Goal: Task Accomplishment & Management: Manage account settings

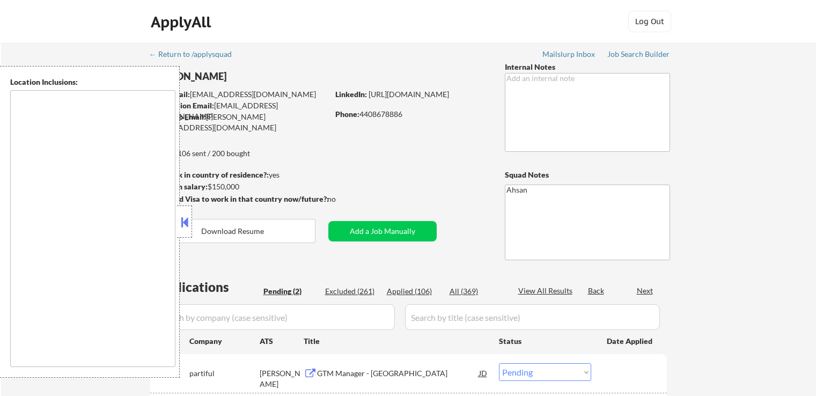
select select ""pending""
type textarea "[GEOGRAPHIC_DATA], [GEOGRAPHIC_DATA] [GEOGRAPHIC_DATA], [GEOGRAPHIC_DATA] [GEOG…"
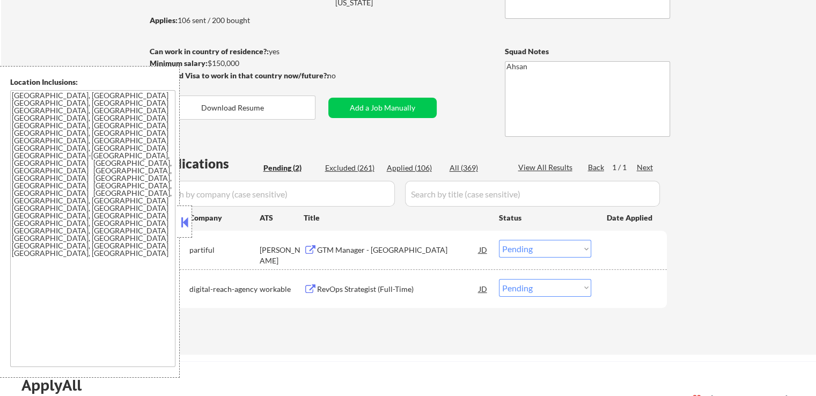
scroll to position [215, 0]
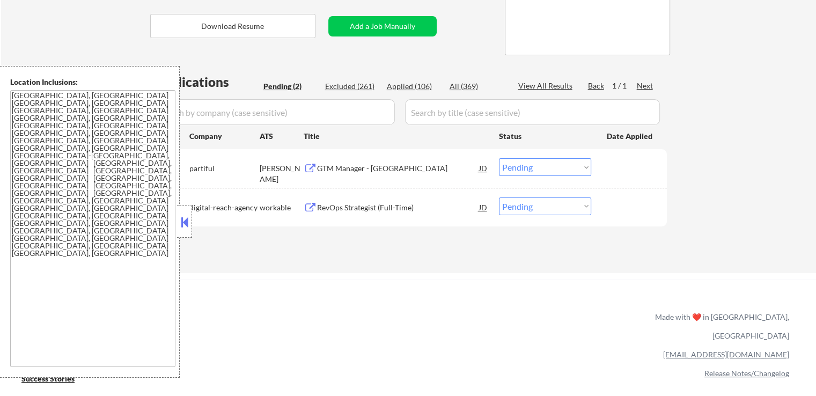
click at [332, 171] on div "GTM Manager - [GEOGRAPHIC_DATA]" at bounding box center [398, 168] width 162 height 11
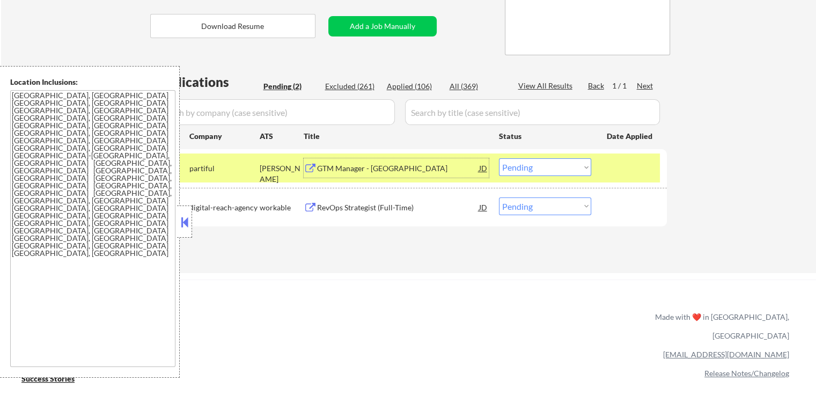
click at [334, 210] on div "RevOps Strategist (Full-Time)" at bounding box center [398, 207] width 162 height 11
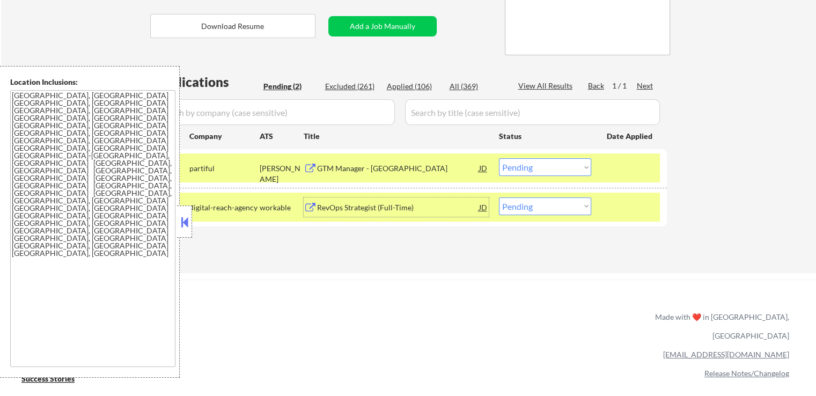
click at [541, 207] on select "Choose an option... Pending Applied Excluded (Questions) Excluded (Expired) Exc…" at bounding box center [545, 206] width 92 height 18
select select ""applied""
click at [499, 197] on select "Choose an option... Pending Applied Excluded (Questions) Excluded (Expired) Exc…" at bounding box center [545, 206] width 92 height 18
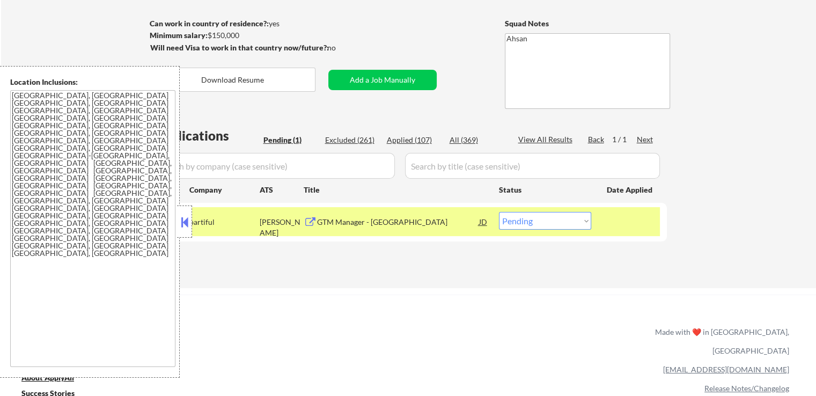
scroll to position [107, 0]
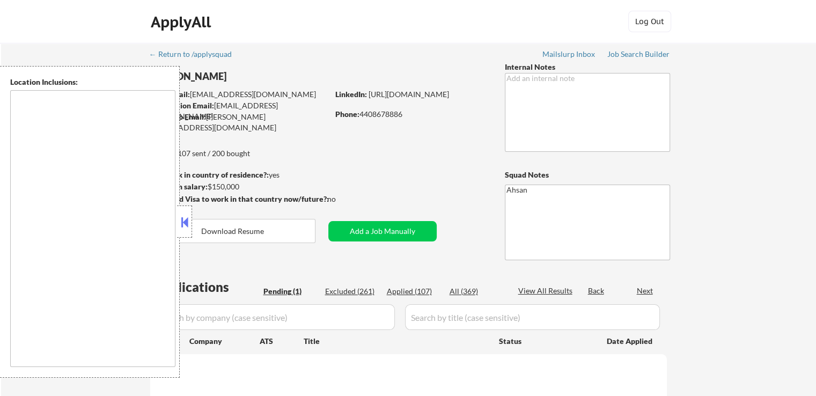
select select ""pending""
type textarea "[GEOGRAPHIC_DATA], [GEOGRAPHIC_DATA] [GEOGRAPHIC_DATA], [GEOGRAPHIC_DATA] [GEOG…"
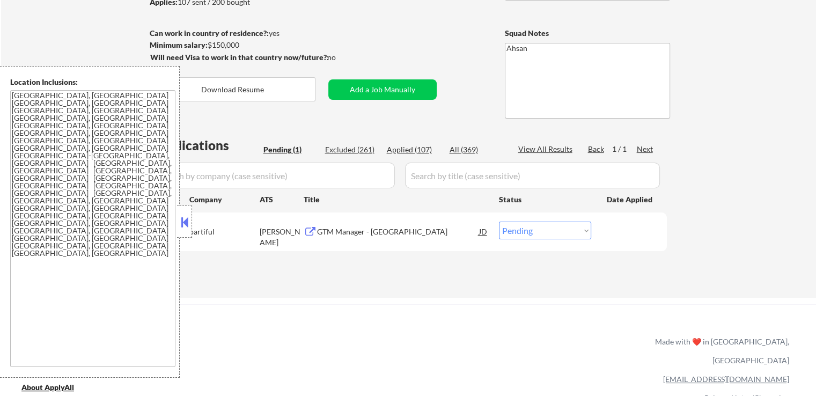
scroll to position [215, 0]
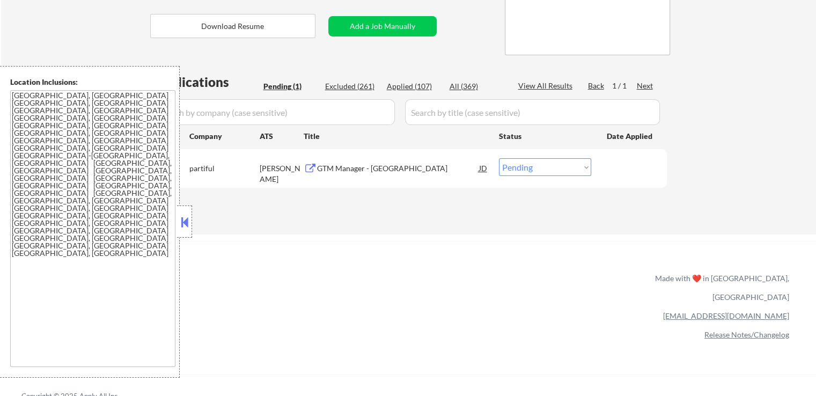
click at [370, 174] on div "GTM Manager - [GEOGRAPHIC_DATA]" at bounding box center [398, 167] width 162 height 19
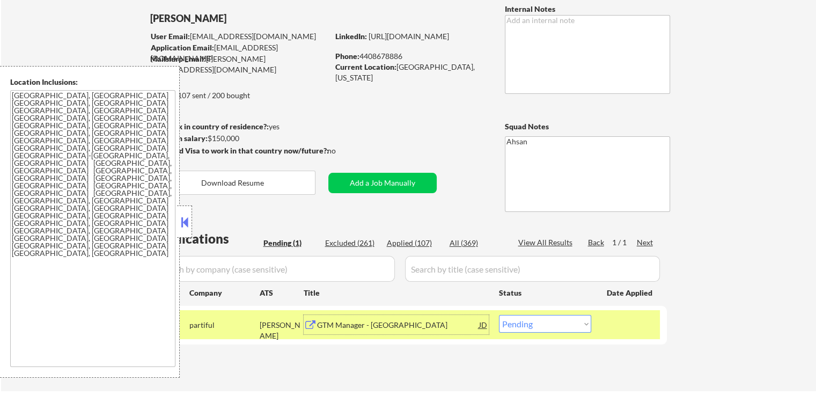
scroll to position [54, 0]
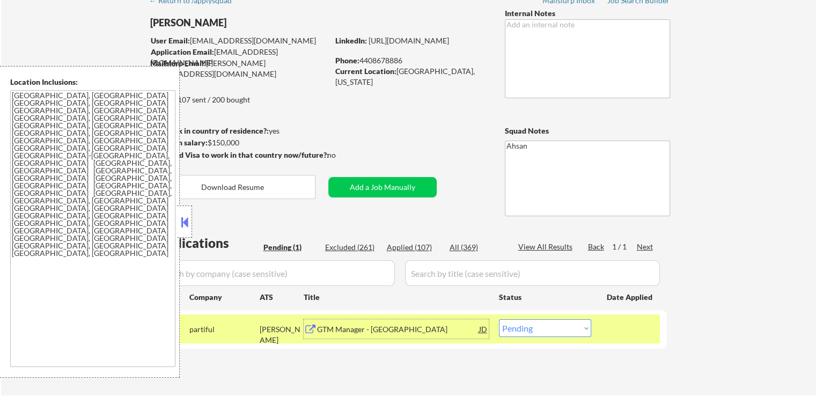
click at [412, 246] on div "Applied (107)" at bounding box center [414, 247] width 54 height 11
select select ""applied""
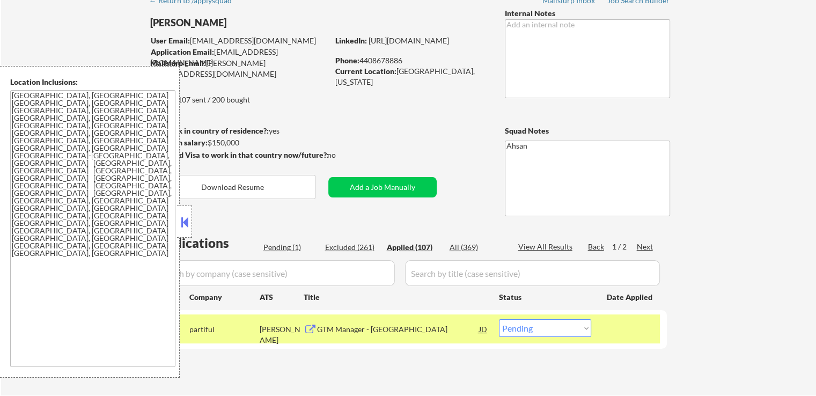
select select ""applied""
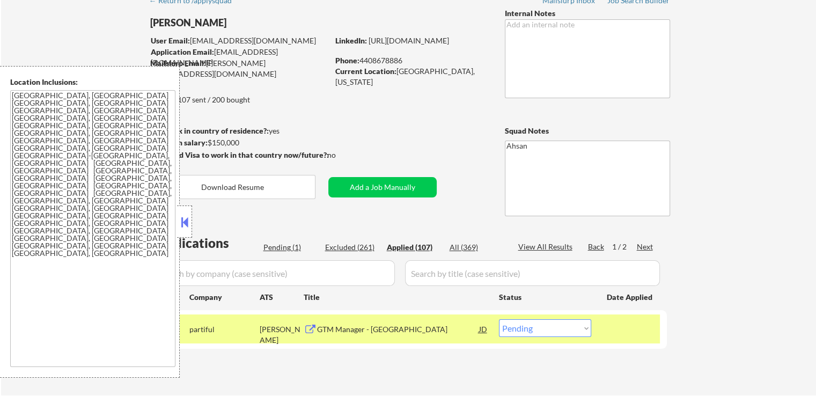
select select ""applied""
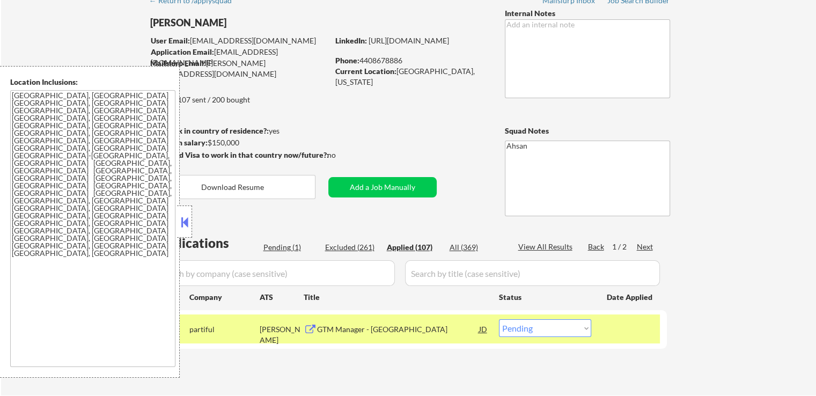
select select ""applied""
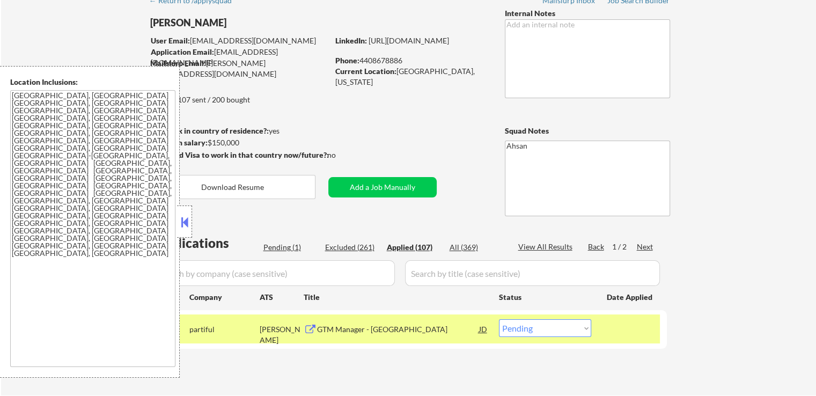
select select ""applied""
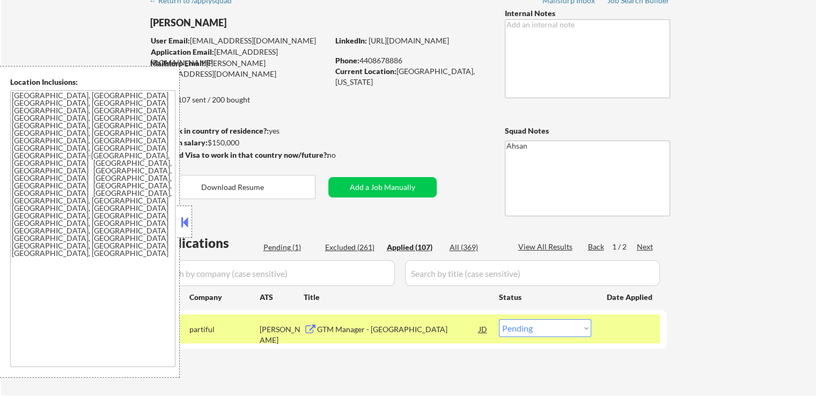
select select ""applied""
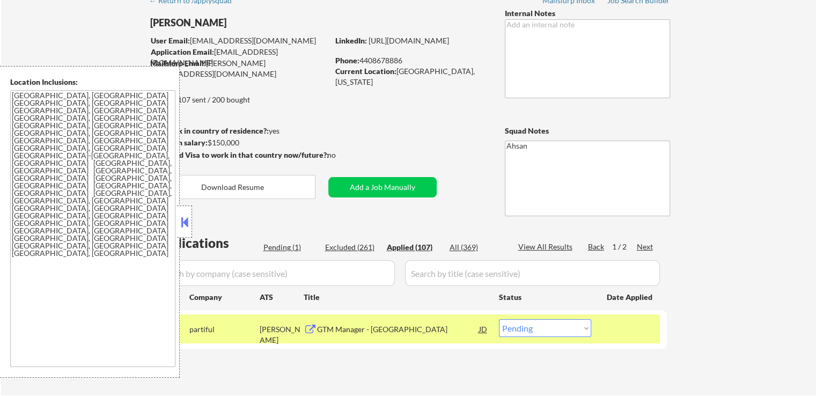
select select ""applied""
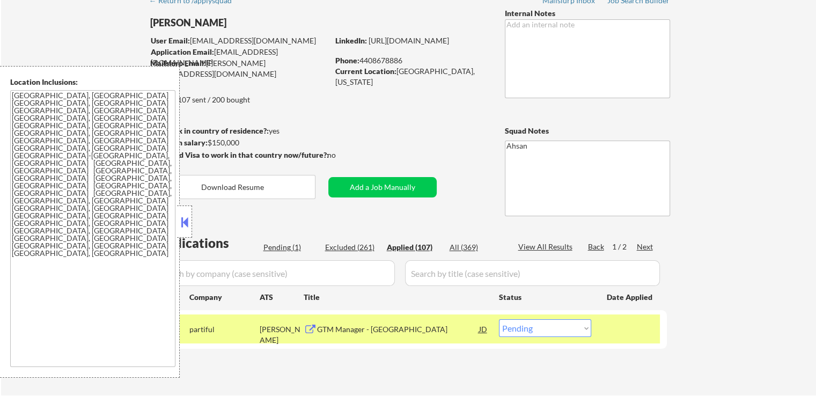
select select ""applied""
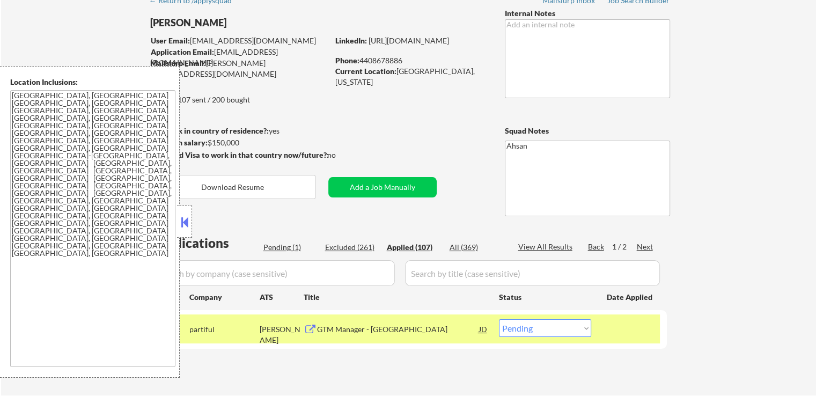
select select ""applied""
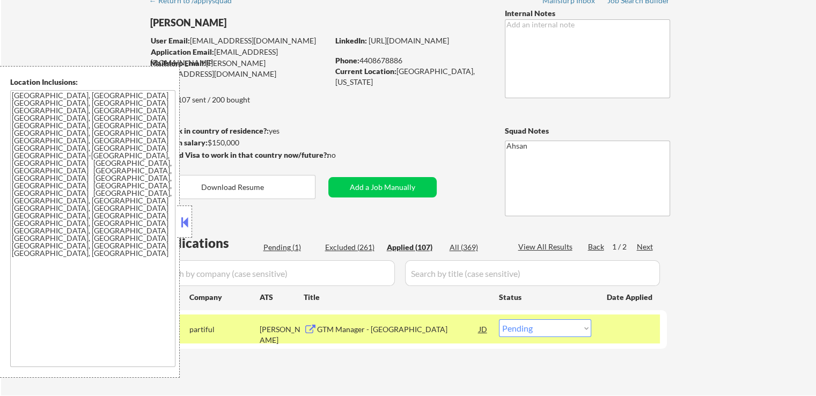
select select ""applied""
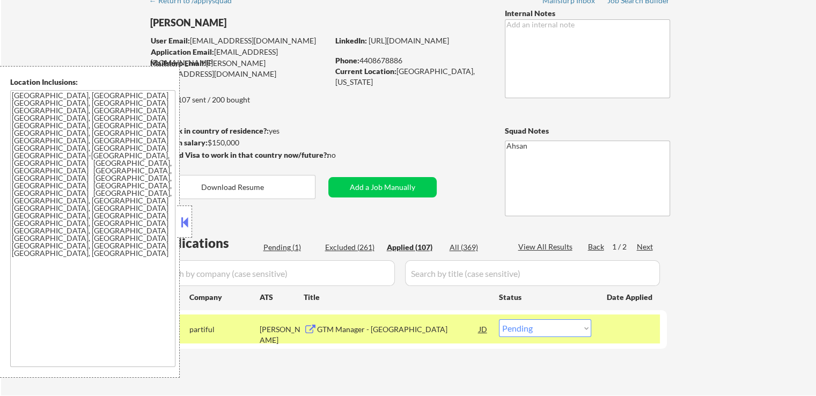
select select ""applied""
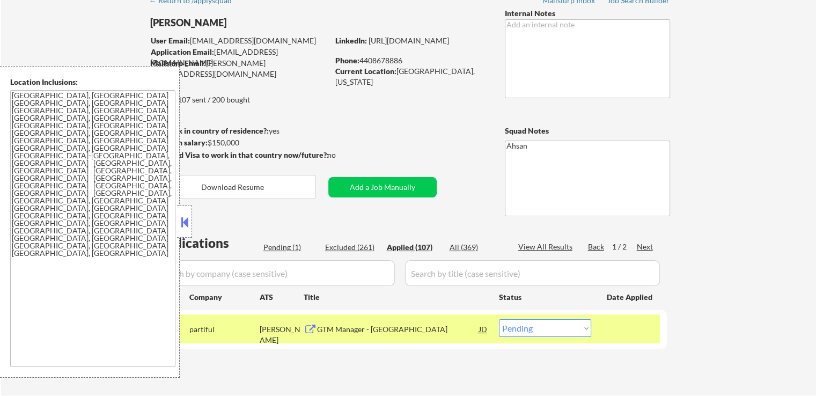
select select ""applied""
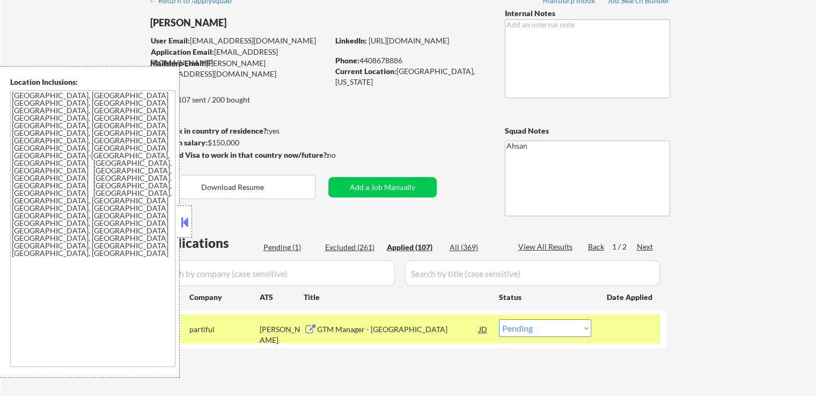
select select ""applied""
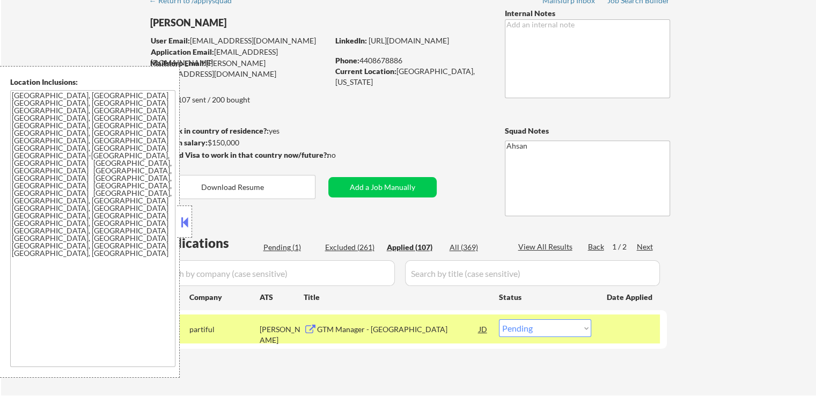
select select ""applied""
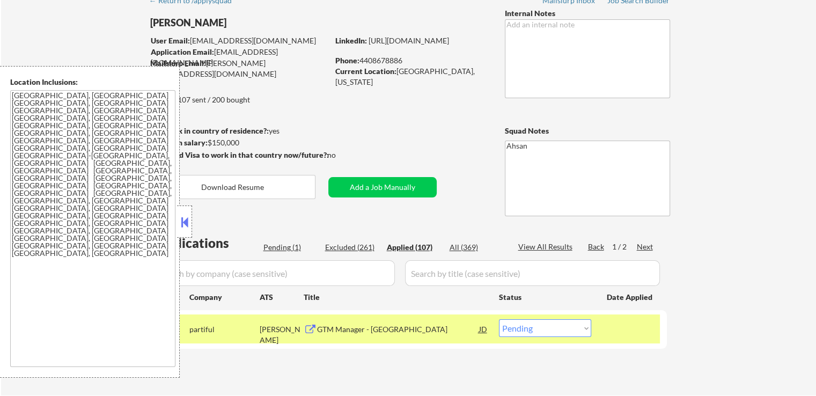
select select ""applied""
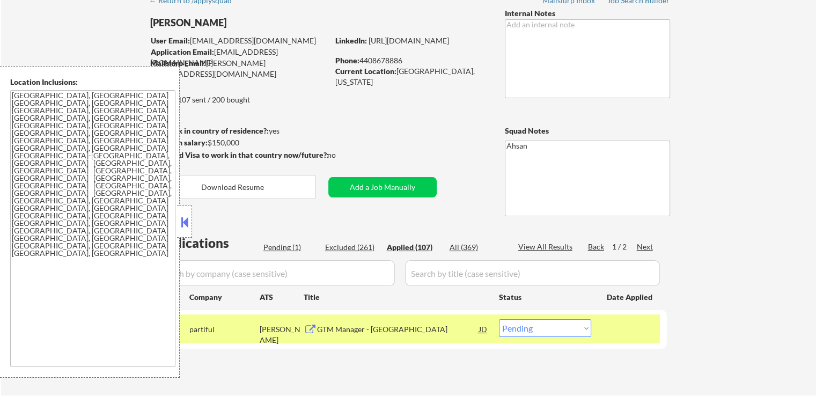
select select ""applied""
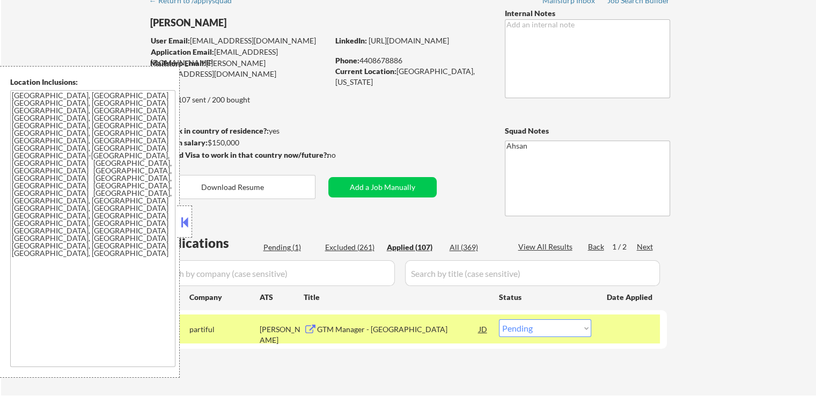
select select ""applied""
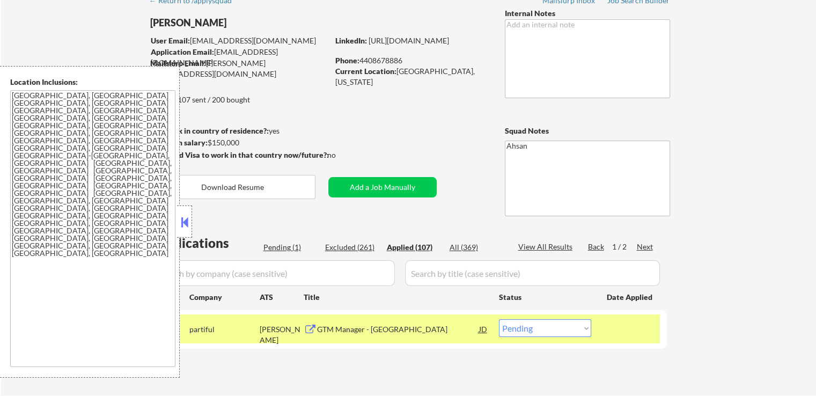
select select ""applied""
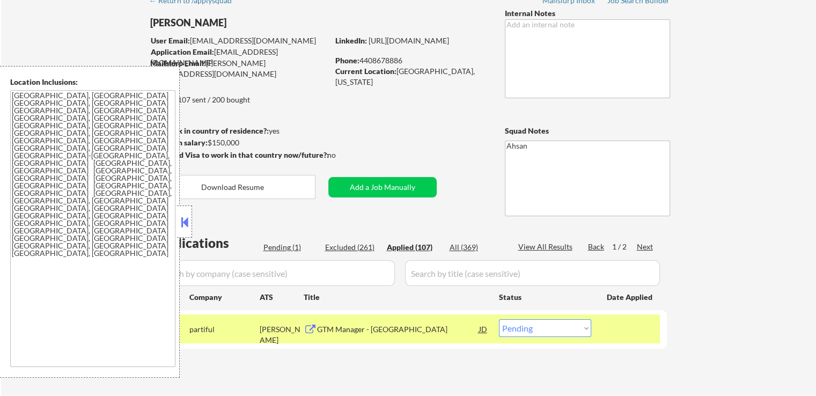
select select ""applied""
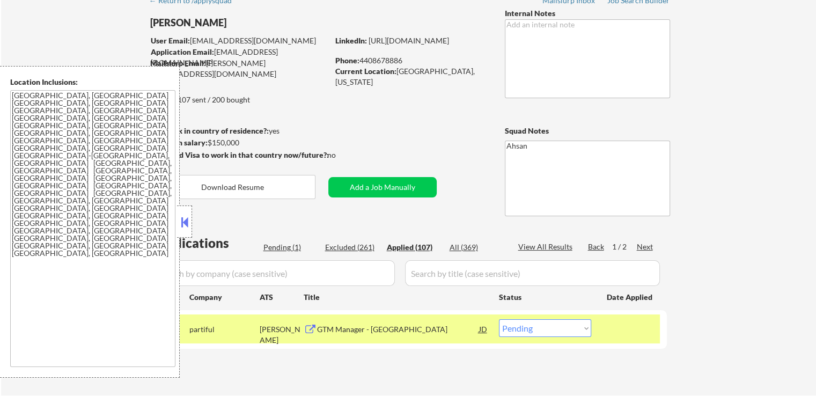
select select ""applied""
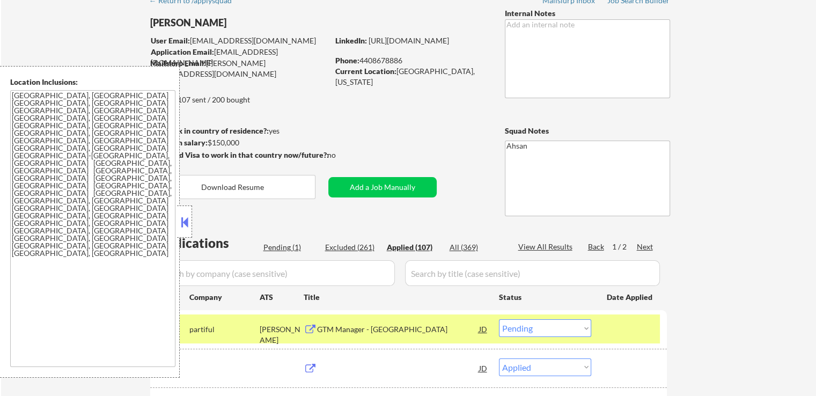
select select ""applied""
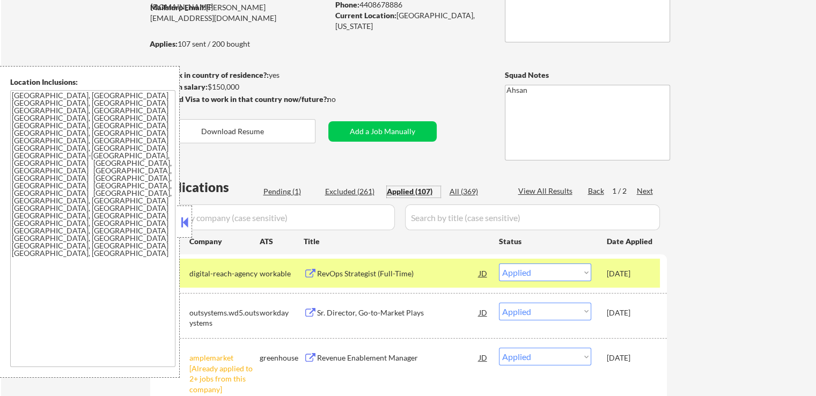
scroll to position [107, 0]
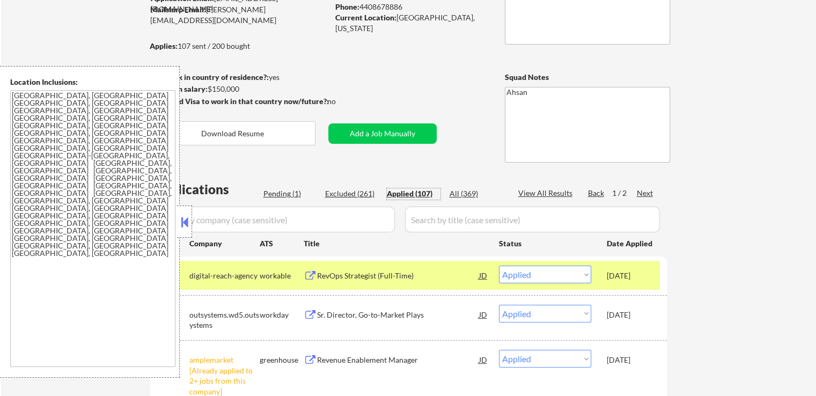
click at [187, 220] on button at bounding box center [185, 222] width 12 height 16
